Goal: Entertainment & Leisure: Consume media (video, audio)

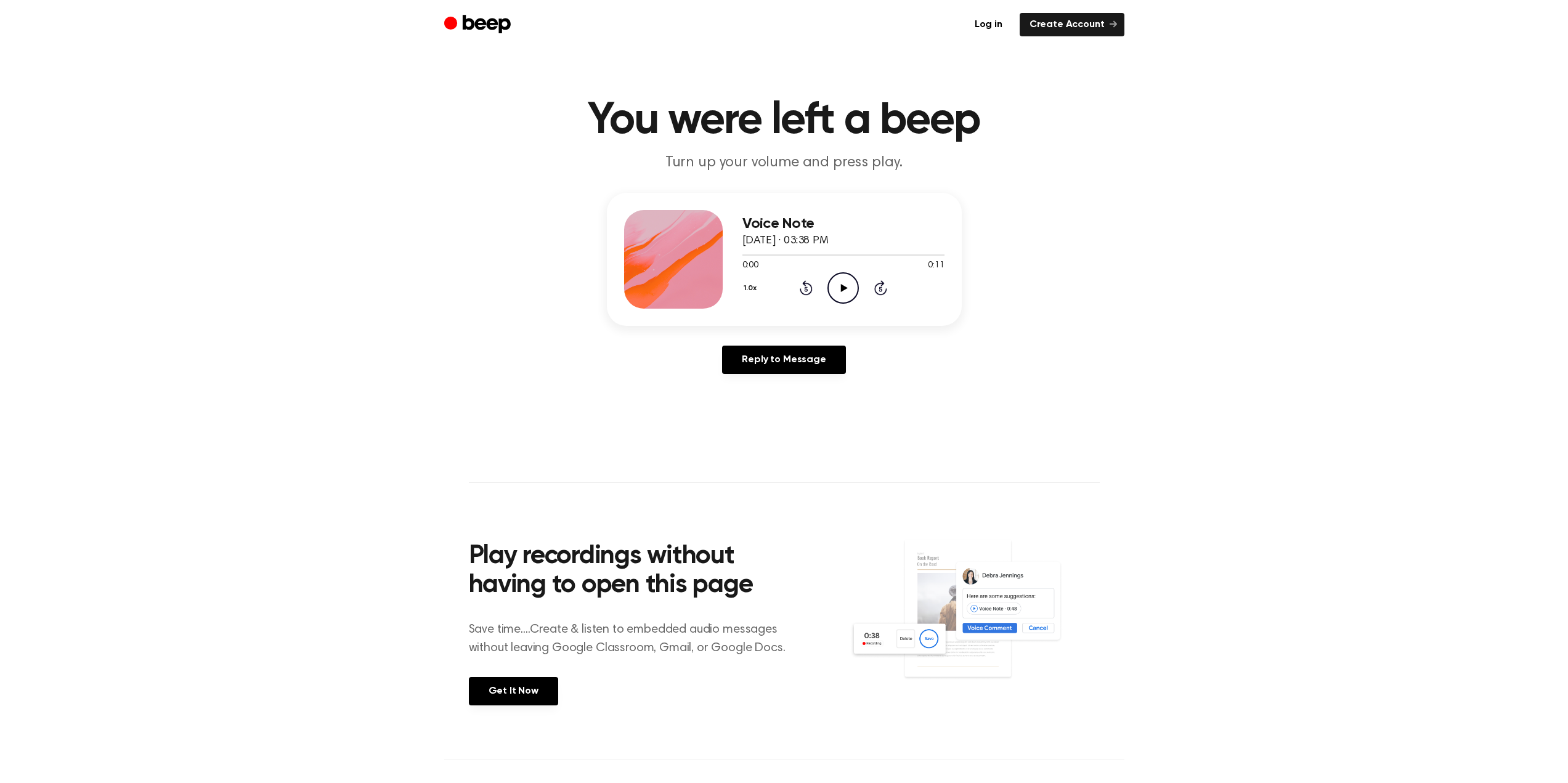
click at [855, 282] on icon "Play Audio" at bounding box center [843, 288] width 32 height 32
click at [839, 294] on icon "Pause Audio" at bounding box center [843, 288] width 32 height 32
drag, startPoint x: 786, startPoint y: 254, endPoint x: 682, endPoint y: 253, distance: 104.0
click at [687, 254] on div "Voice Note [DATE] · 03:38 PM 0:10 0:11 Your browser does not support the [objec…" at bounding box center [784, 259] width 355 height 133
click at [749, 256] on div at bounding box center [843, 254] width 202 height 10
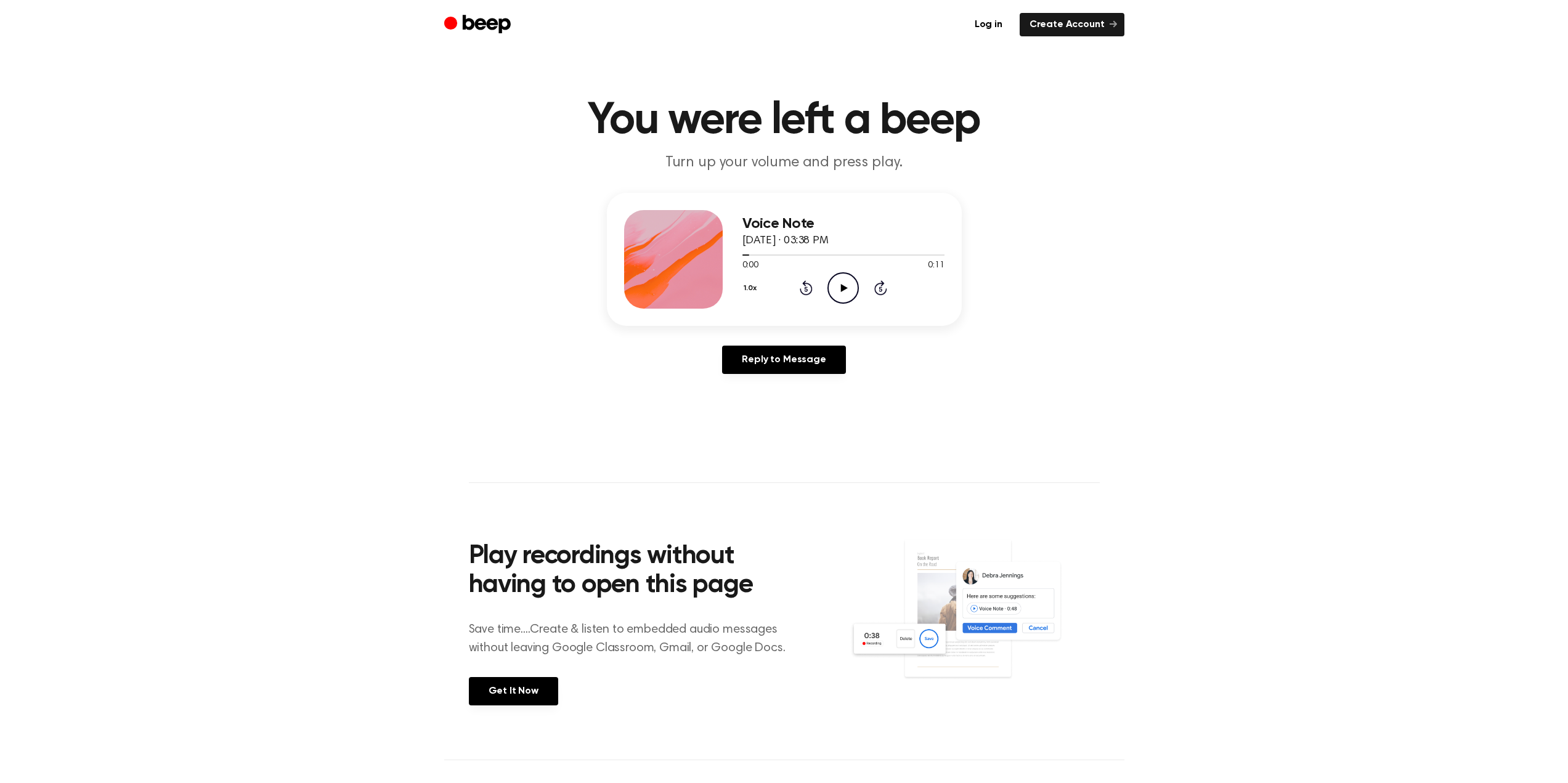
click at [836, 281] on icon "Play Audio" at bounding box center [843, 288] width 32 height 32
click at [880, 258] on div at bounding box center [843, 254] width 202 height 10
click at [852, 254] on div at bounding box center [813, 255] width 142 height 1
click at [854, 288] on icon "Pause Audio" at bounding box center [843, 288] width 32 height 32
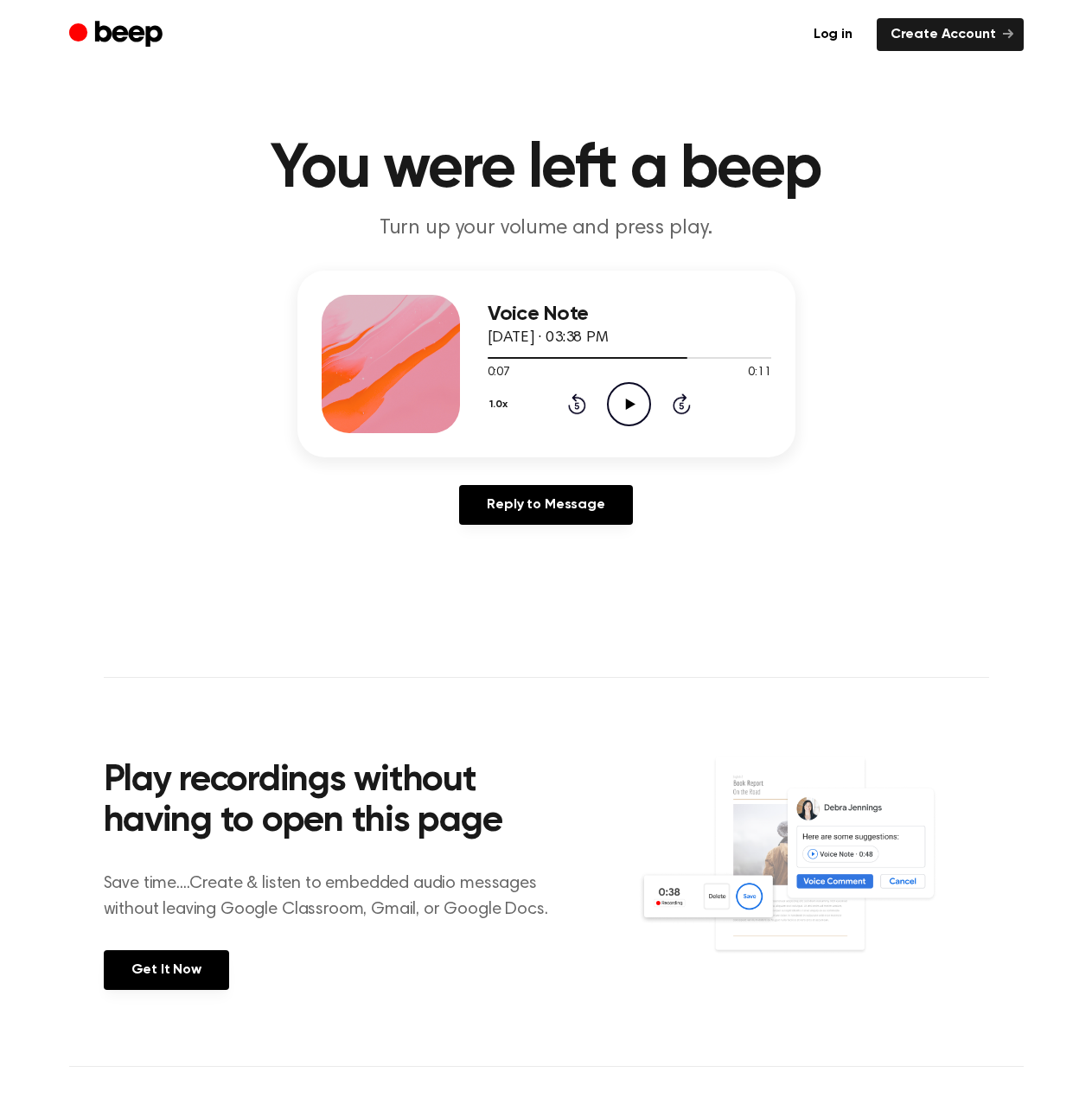
click at [615, 357] on div at bounding box center [629, 357] width 284 height 14
click at [622, 392] on icon "Play Audio" at bounding box center [629, 404] width 44 height 44
click at [619, 358] on div at bounding box center [629, 357] width 284 height 14
click at [599, 359] on div at bounding box center [629, 357] width 284 height 14
drag, startPoint x: 542, startPoint y: 358, endPoint x: 553, endPoint y: 358, distance: 11.0
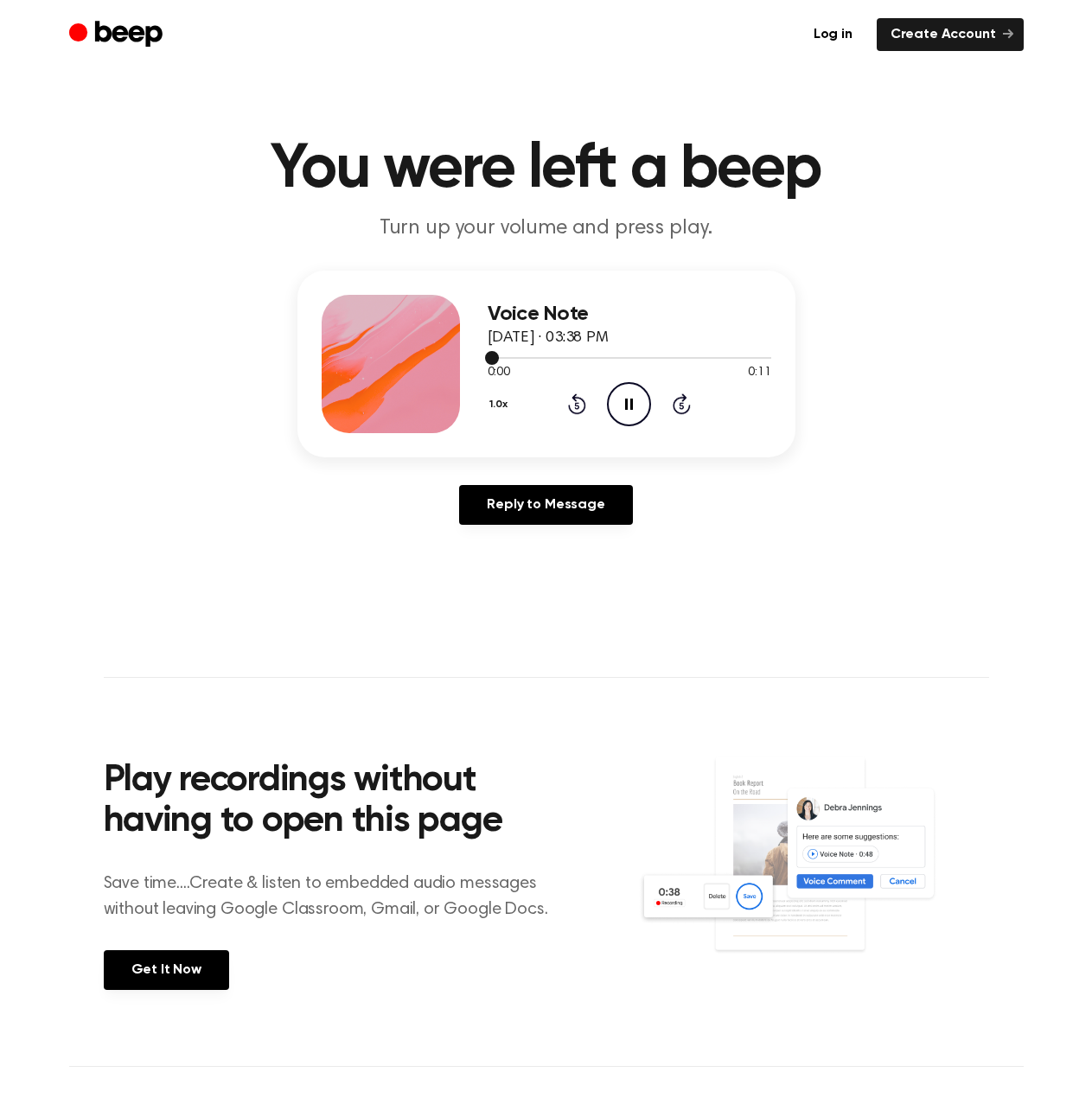
click at [553, 358] on div at bounding box center [629, 357] width 284 height 14
drag, startPoint x: 632, startPoint y: 409, endPoint x: 585, endPoint y: 378, distance: 56.3
click at [632, 409] on icon at bounding box center [629, 404] width 8 height 11
